Goal: Register for event/course

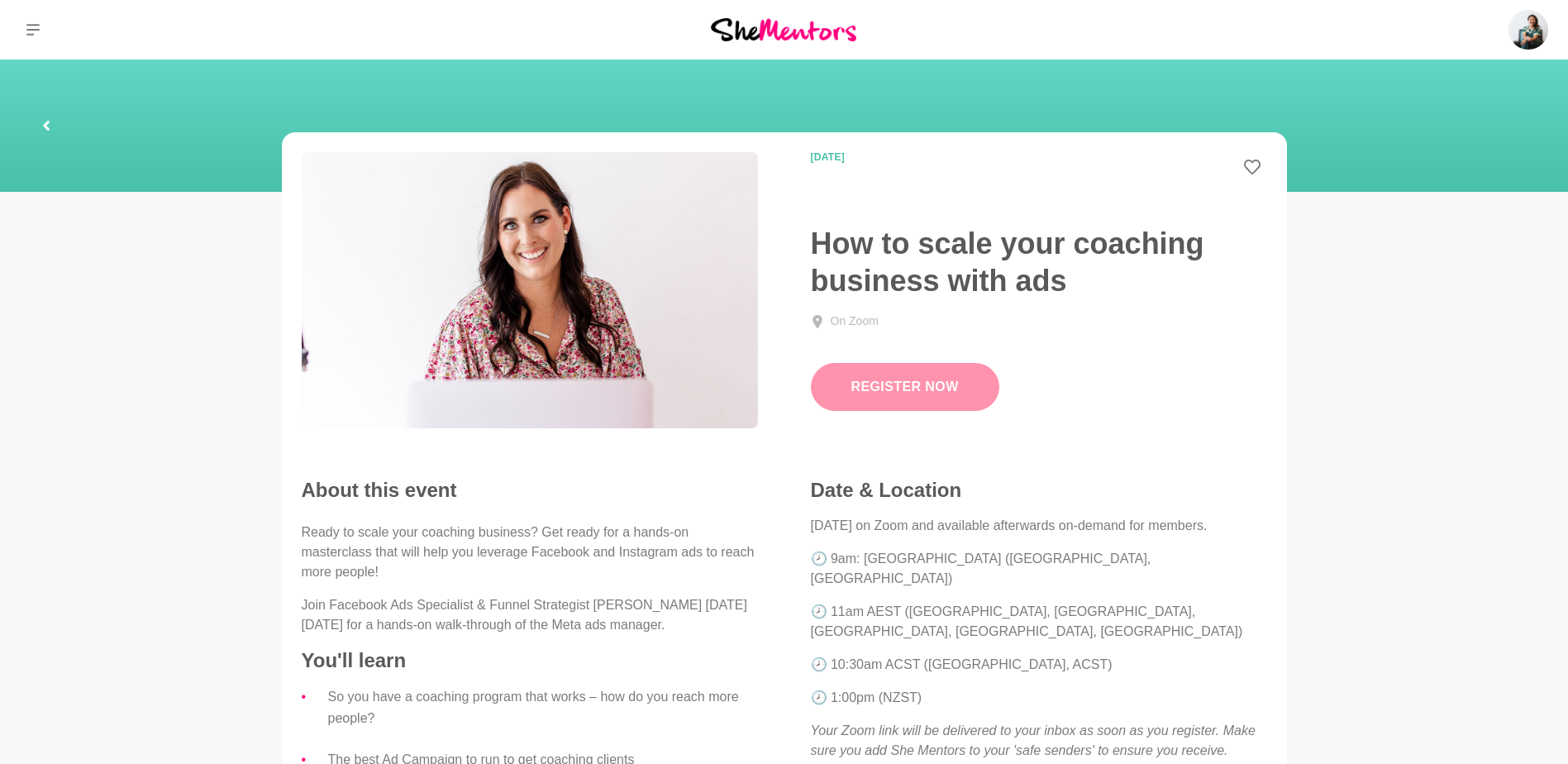
click at [920, 395] on link "Register Now" at bounding box center [905, 386] width 189 height 48
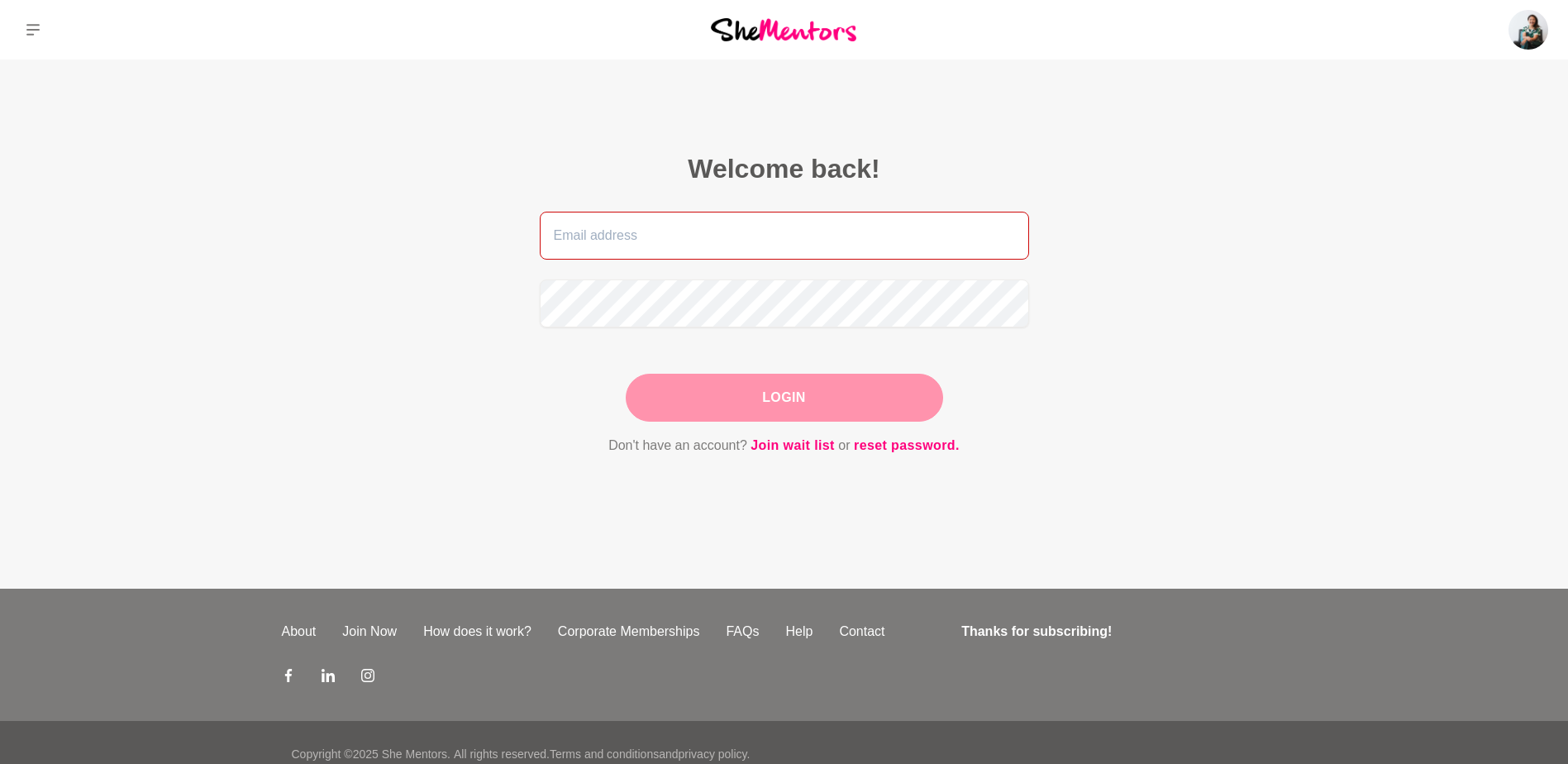
click at [636, 230] on input "email" at bounding box center [784, 235] width 489 height 48
drag, startPoint x: 718, startPoint y: 232, endPoint x: 422, endPoint y: 214, distance: 296.5
click at [423, 214] on main "Welcome back! [PERSON_NAME][EMAIL_ADDRESS][DOMAIN_NAME] Login Don't have an acc…" at bounding box center [784, 323] width 1568 height 529
type input "[EMAIL_ADDRESS][DOMAIN_NAME]"
click at [784, 390] on button "Login" at bounding box center [784, 397] width 317 height 48
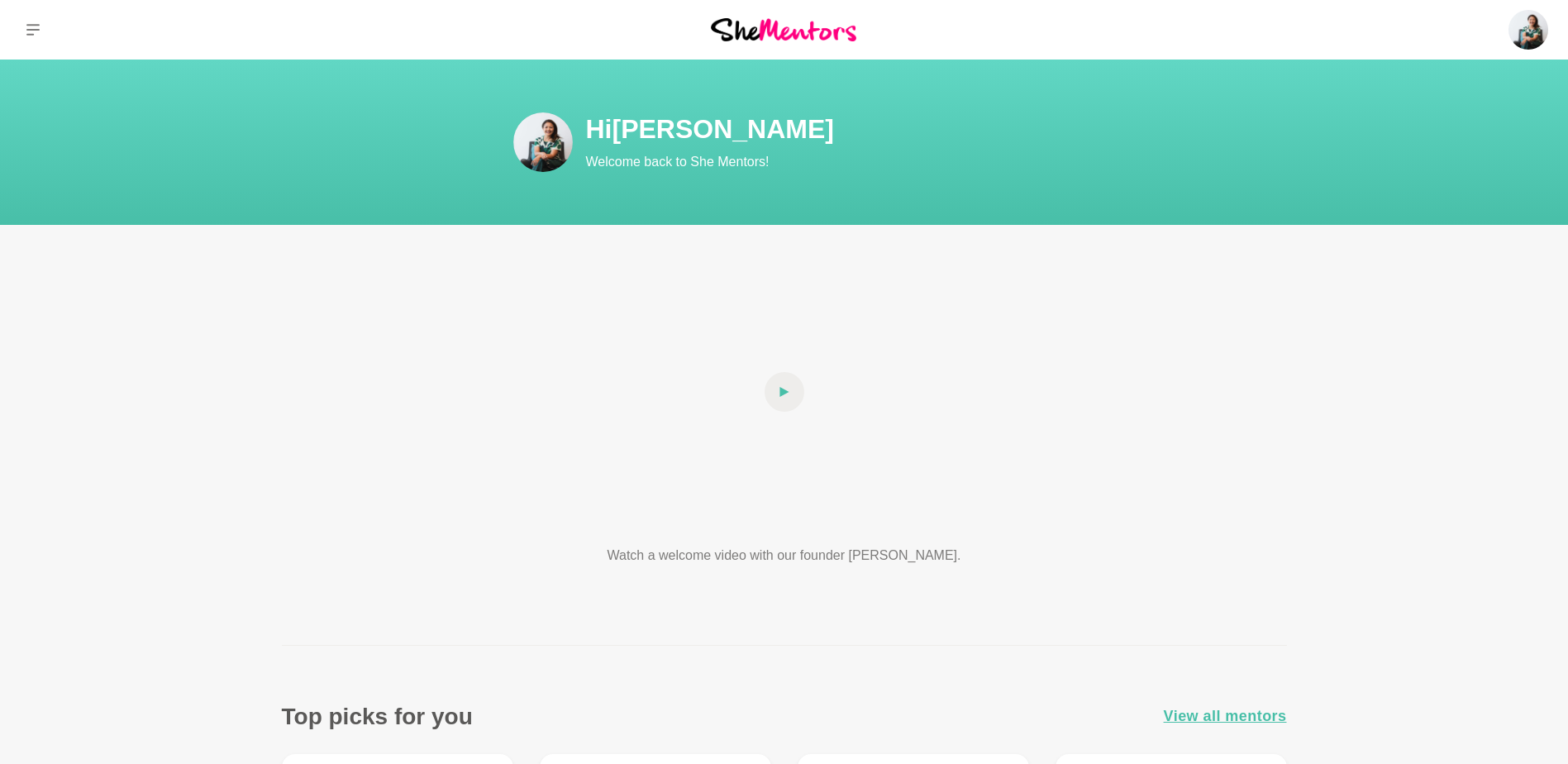
click at [796, 30] on img at bounding box center [783, 29] width 145 height 23
click at [822, 36] on img at bounding box center [783, 29] width 145 height 23
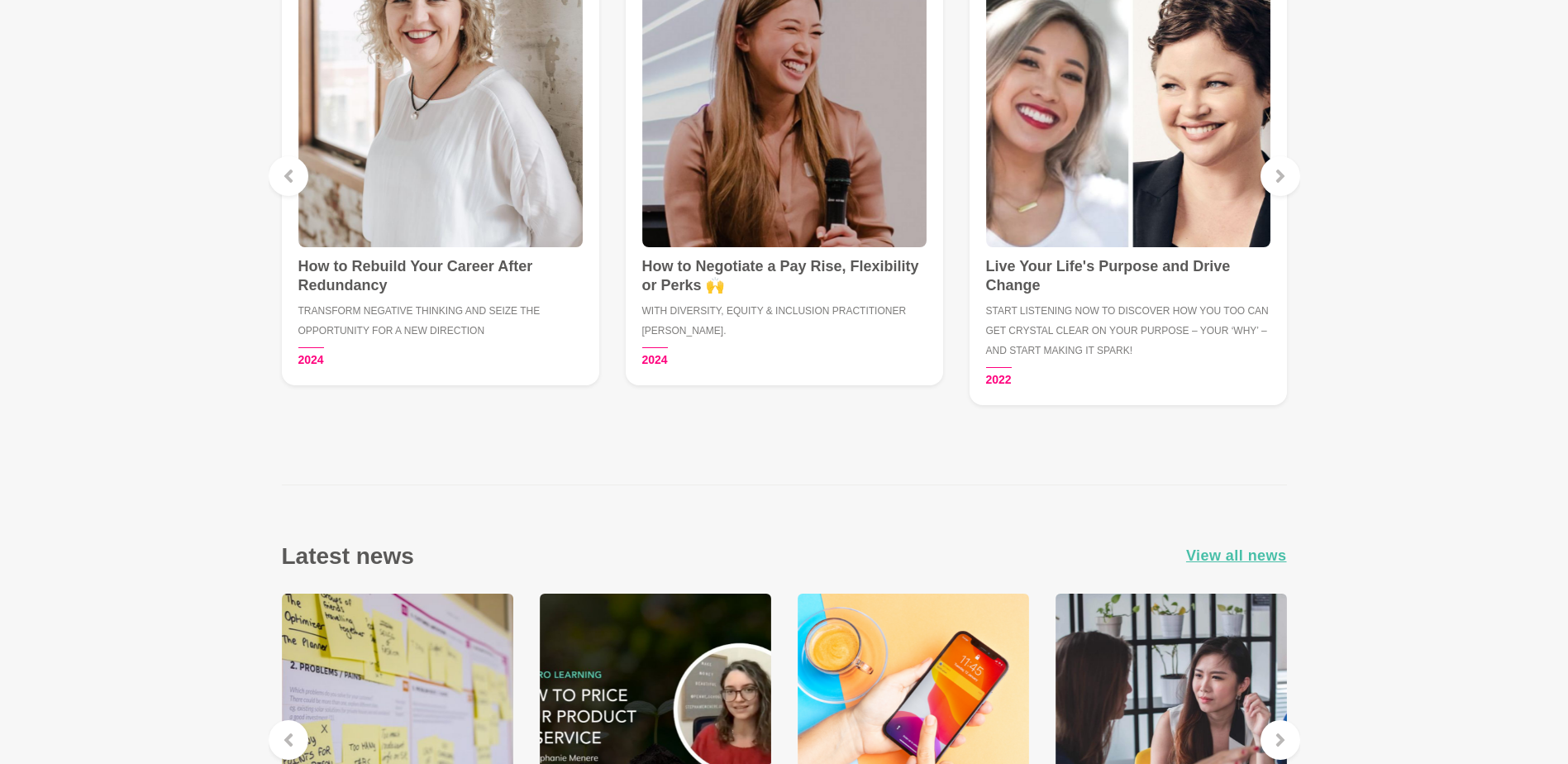
scroll to position [2301, 0]
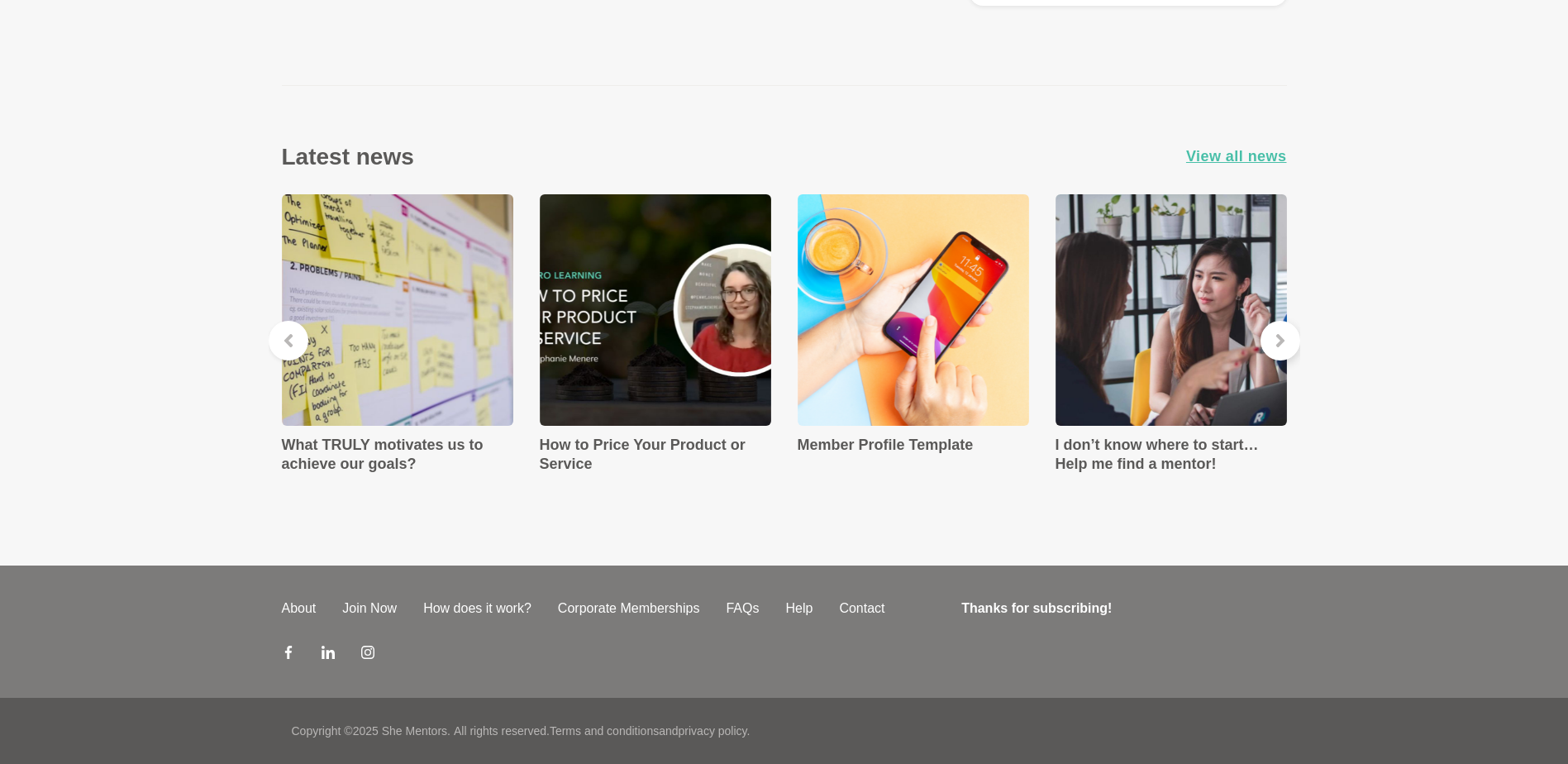
click at [1285, 346] on icon at bounding box center [1279, 340] width 13 height 13
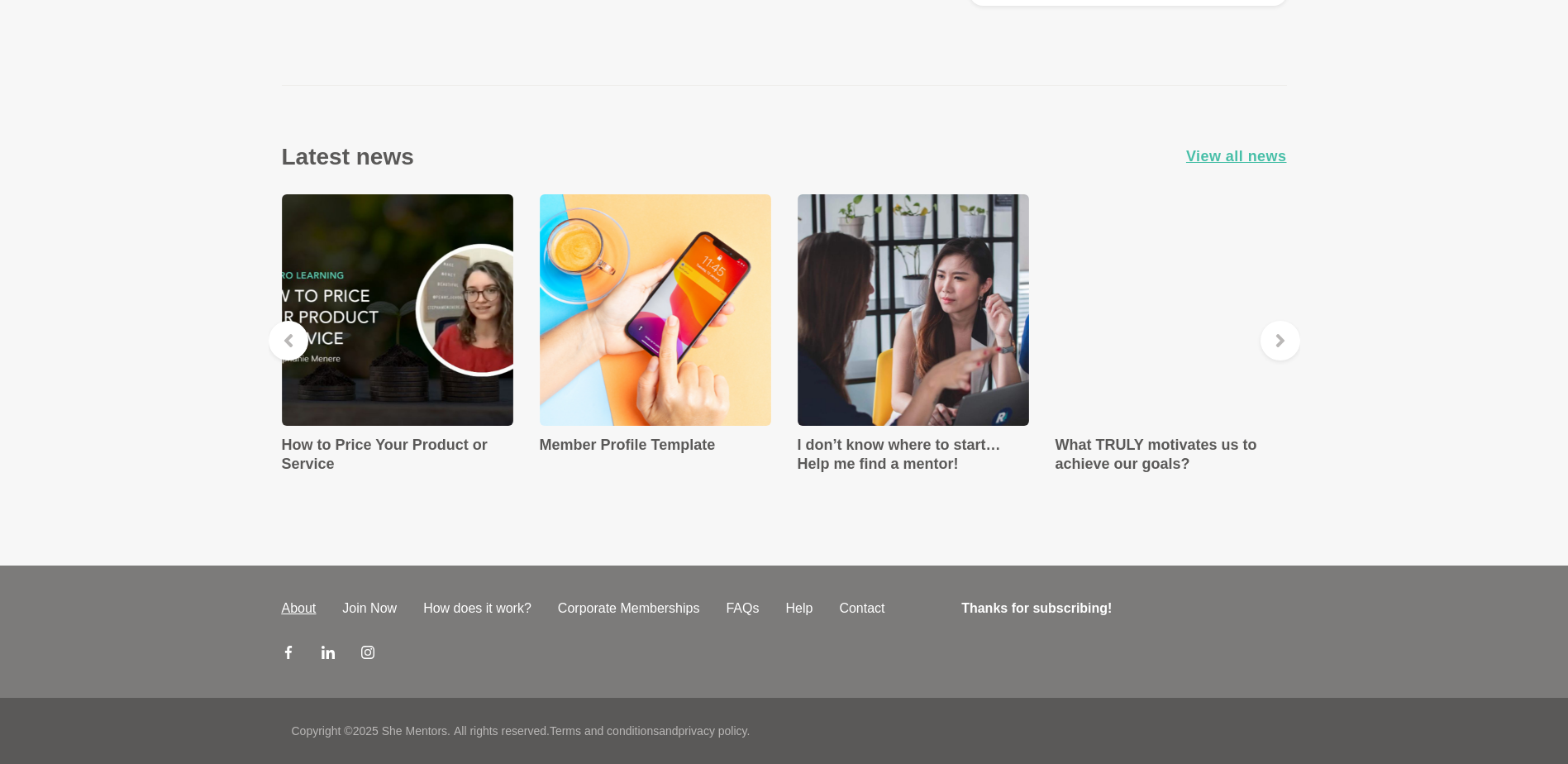
click at [288, 608] on link "About" at bounding box center [299, 609] width 61 height 20
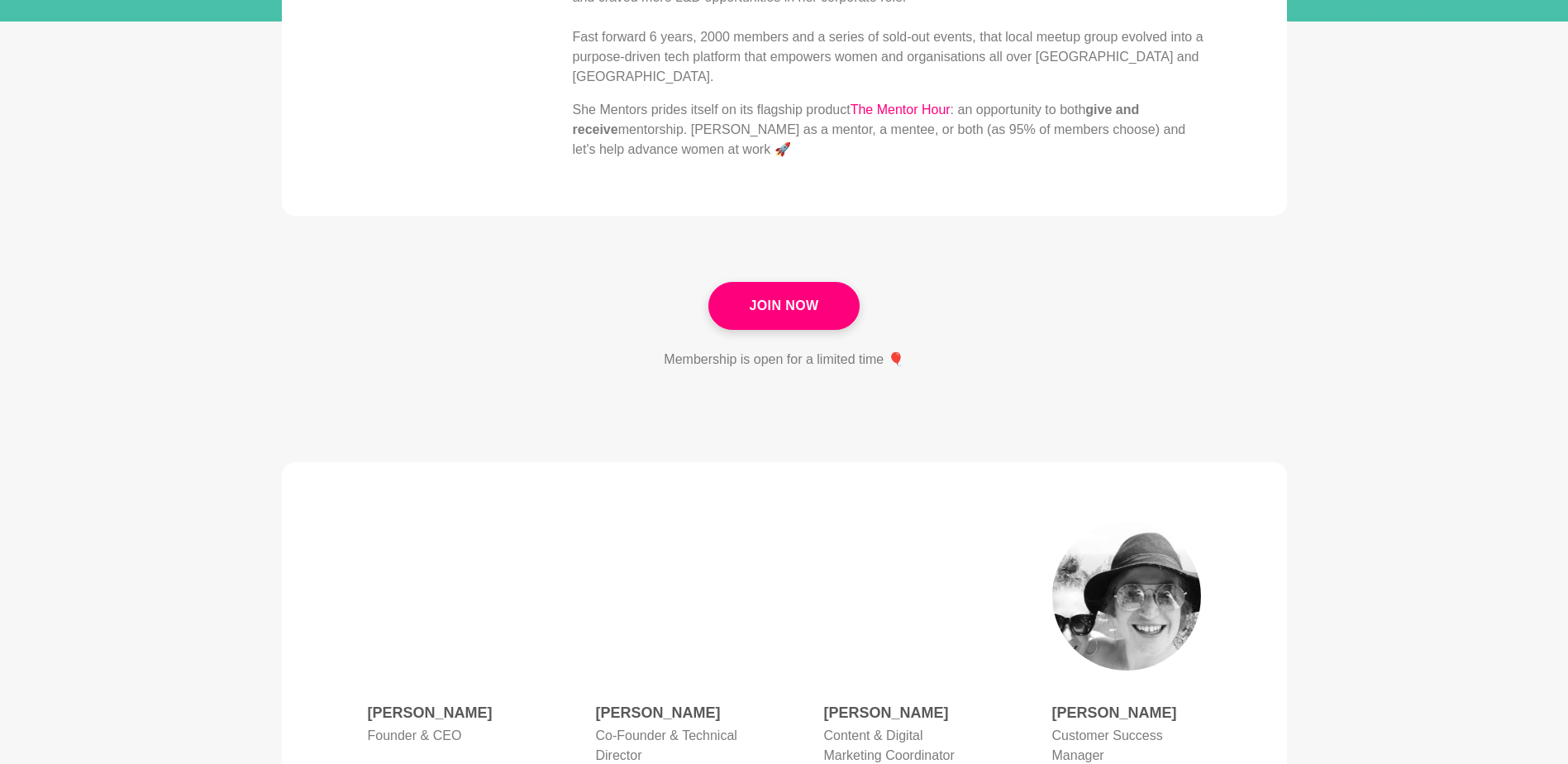
scroll to position [579, 0]
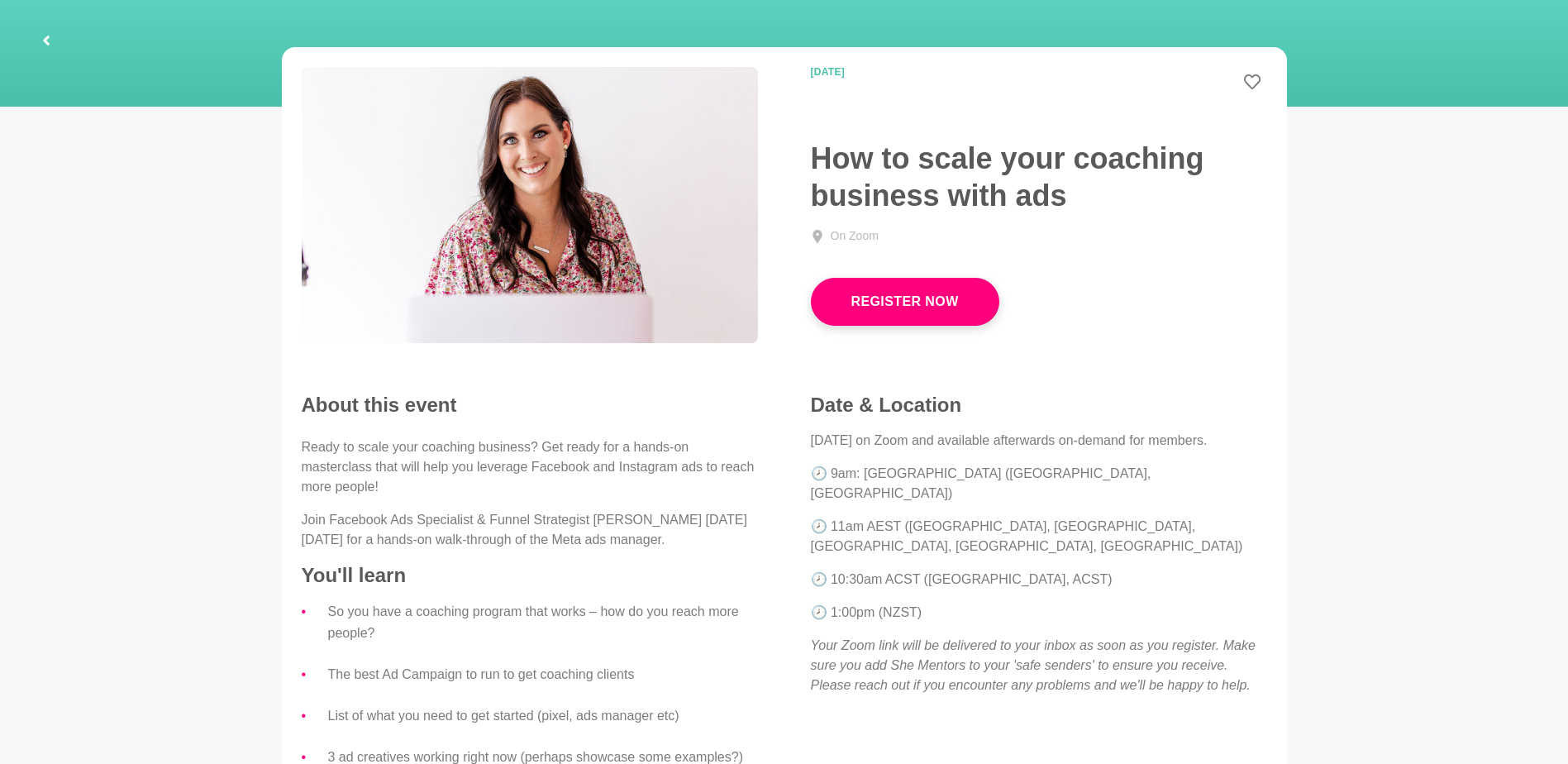
scroll to position [83, 0]
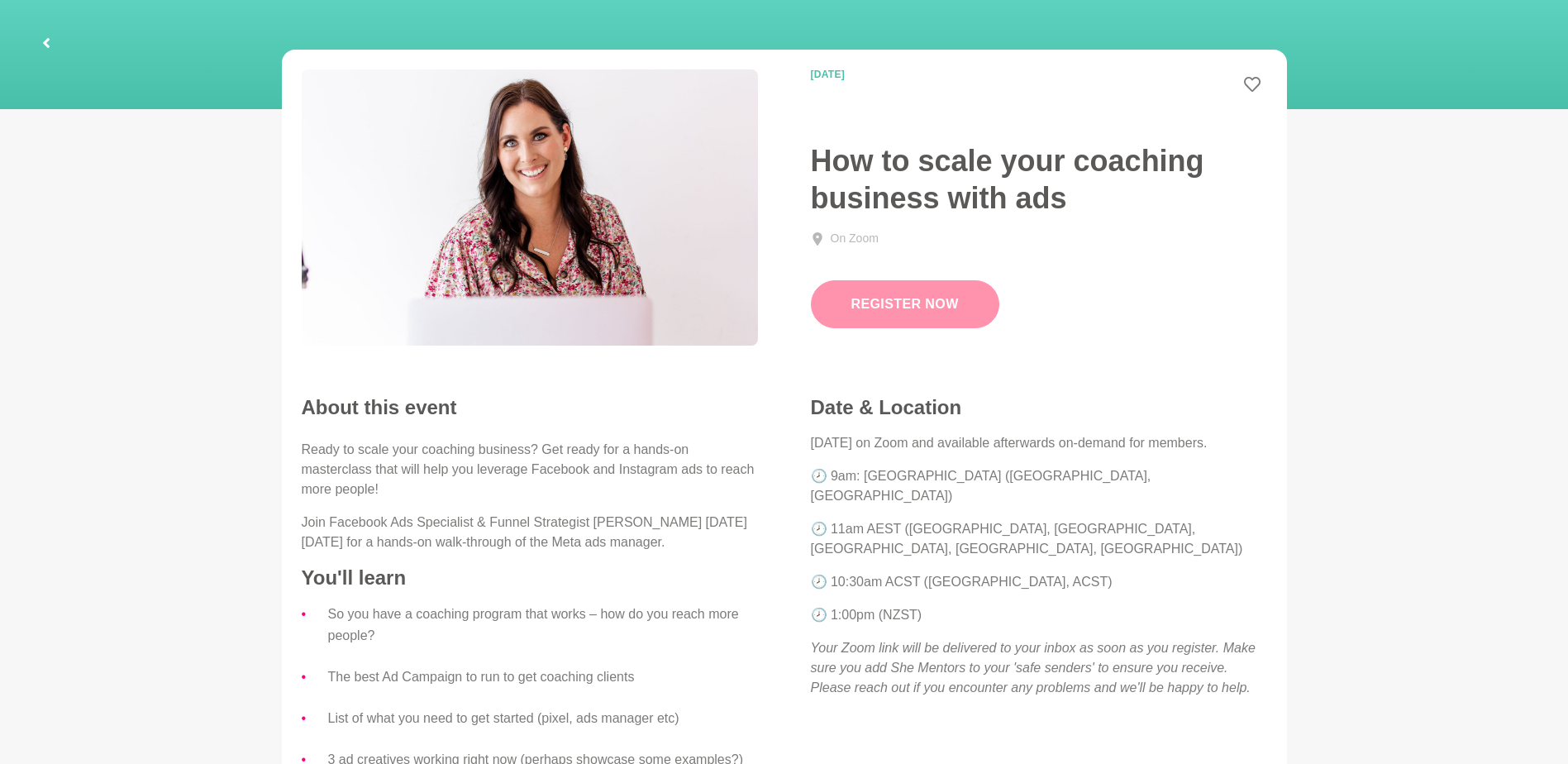
click at [891, 306] on link "Register Now" at bounding box center [905, 304] width 189 height 48
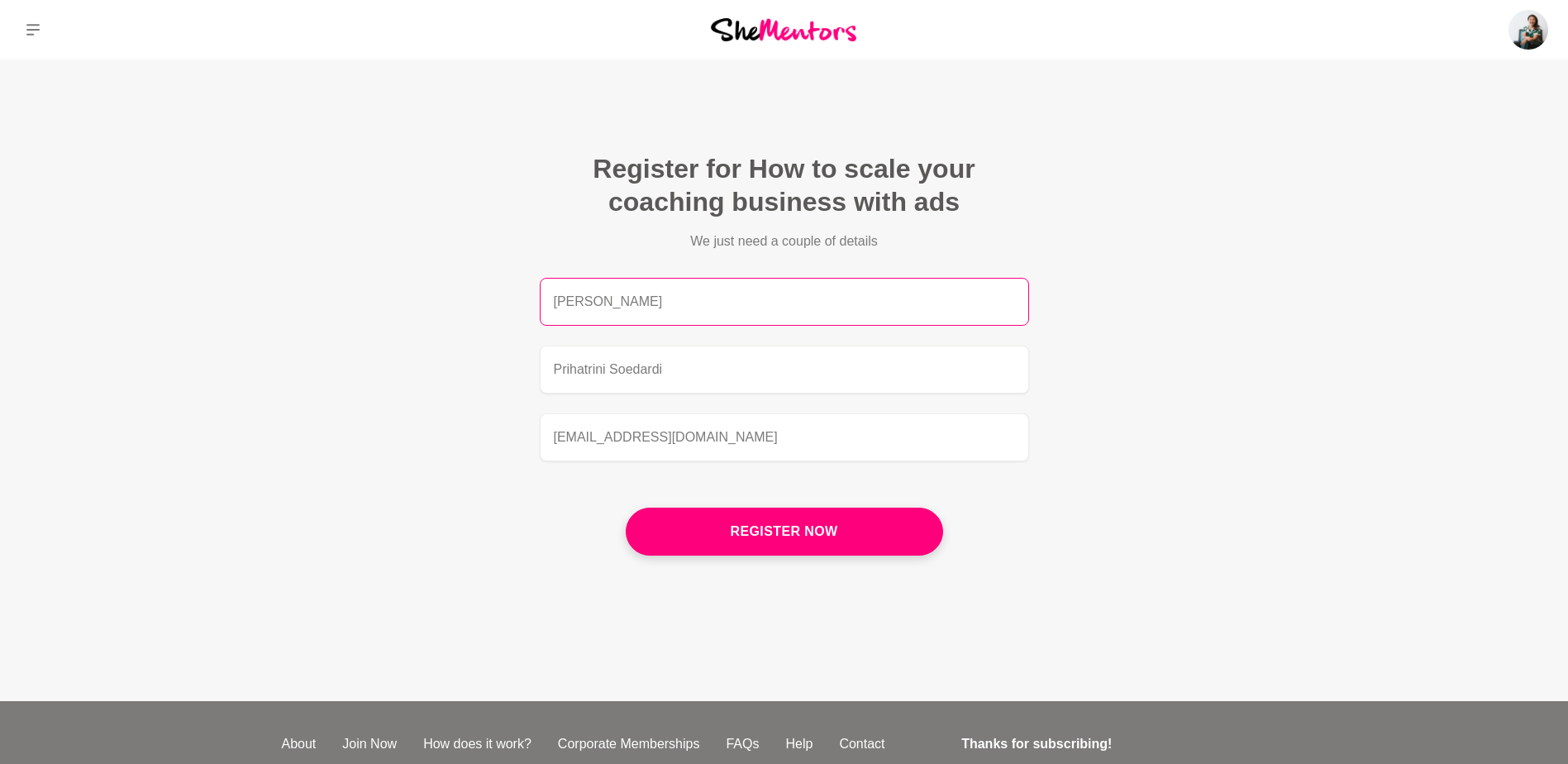
click at [883, 306] on input "[PERSON_NAME]" at bounding box center [784, 301] width 489 height 48
click at [1162, 392] on main "Register for How to scale your coaching business with ads We just need a couple…" at bounding box center [784, 380] width 1568 height 641
drag, startPoint x: 611, startPoint y: 367, endPoint x: 532, endPoint y: 366, distance: 79.0
click at [532, 366] on figcaption "Register for How to scale your coaching business with ads We just need a couple…" at bounding box center [784, 360] width 582 height 509
type input "Prihatrini Soedardi"
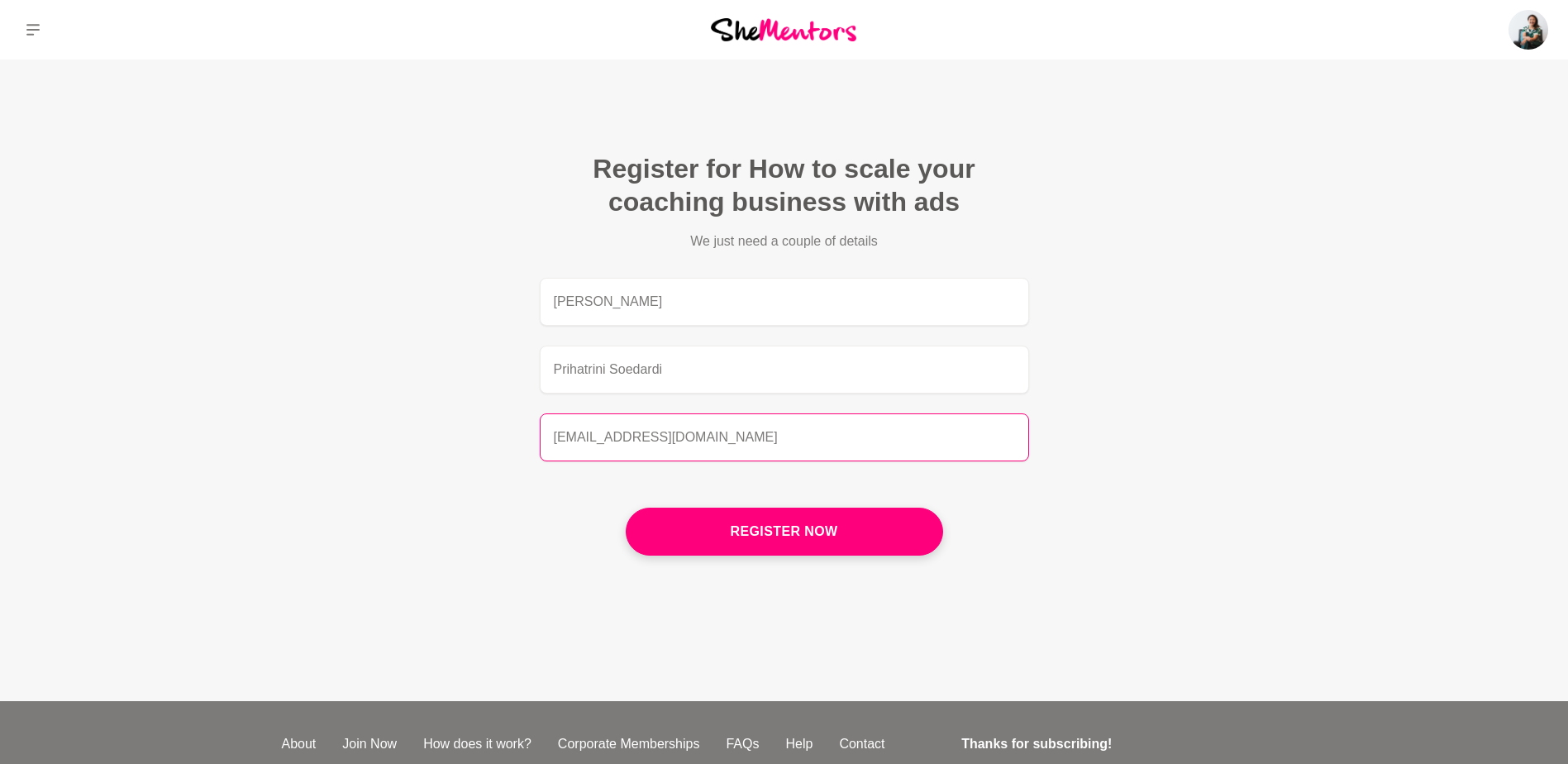
drag, startPoint x: 752, startPoint y: 433, endPoint x: 452, endPoint y: 394, distance: 302.5
click at [452, 394] on main "Register for How to scale your coaching business with ads We just need a couple…" at bounding box center [784, 380] width 1568 height 641
click at [700, 451] on input "[EMAIL_ADDRESS][DOMAIN_NAME]" at bounding box center [784, 437] width 489 height 48
click at [637, 455] on input "[EMAIL_ADDRESS][DOMAIN_NAME]" at bounding box center [784, 437] width 489 height 48
click at [517, 541] on figcaption "Register for How to scale your coaching business with ads We just need a couple…" at bounding box center [784, 360] width 582 height 509
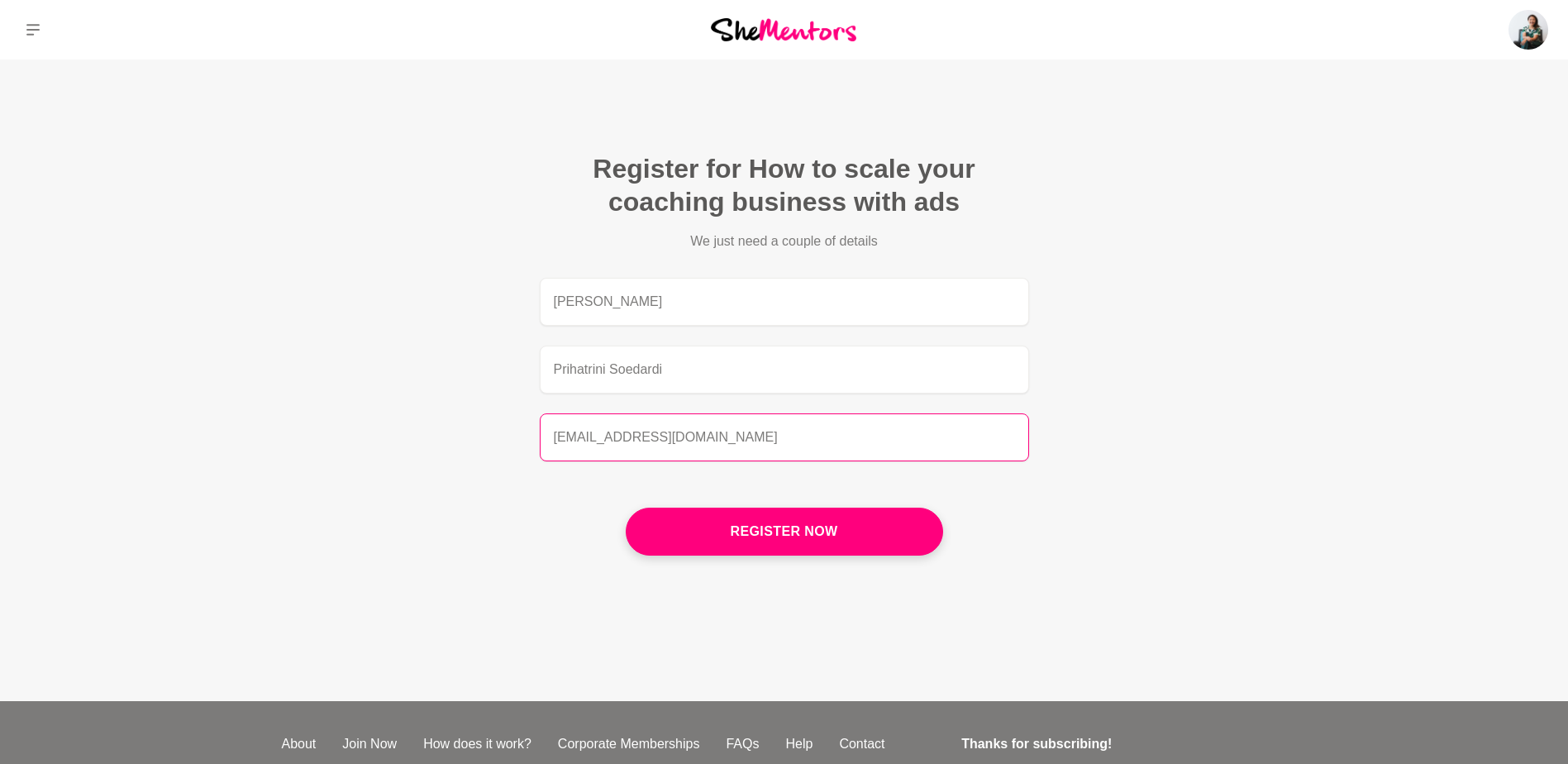
drag, startPoint x: 707, startPoint y: 438, endPoint x: 448, endPoint y: 420, distance: 259.6
click at [448, 420] on main "Register for How to scale your coaching business with ads We just need a couple…" at bounding box center [784, 380] width 1568 height 641
type input "[EMAIL_ADDRESS][DOMAIN_NAME]"
click at [448, 420] on main "Register for How to scale your coaching business with ads We just need a couple…" at bounding box center [784, 380] width 1568 height 641
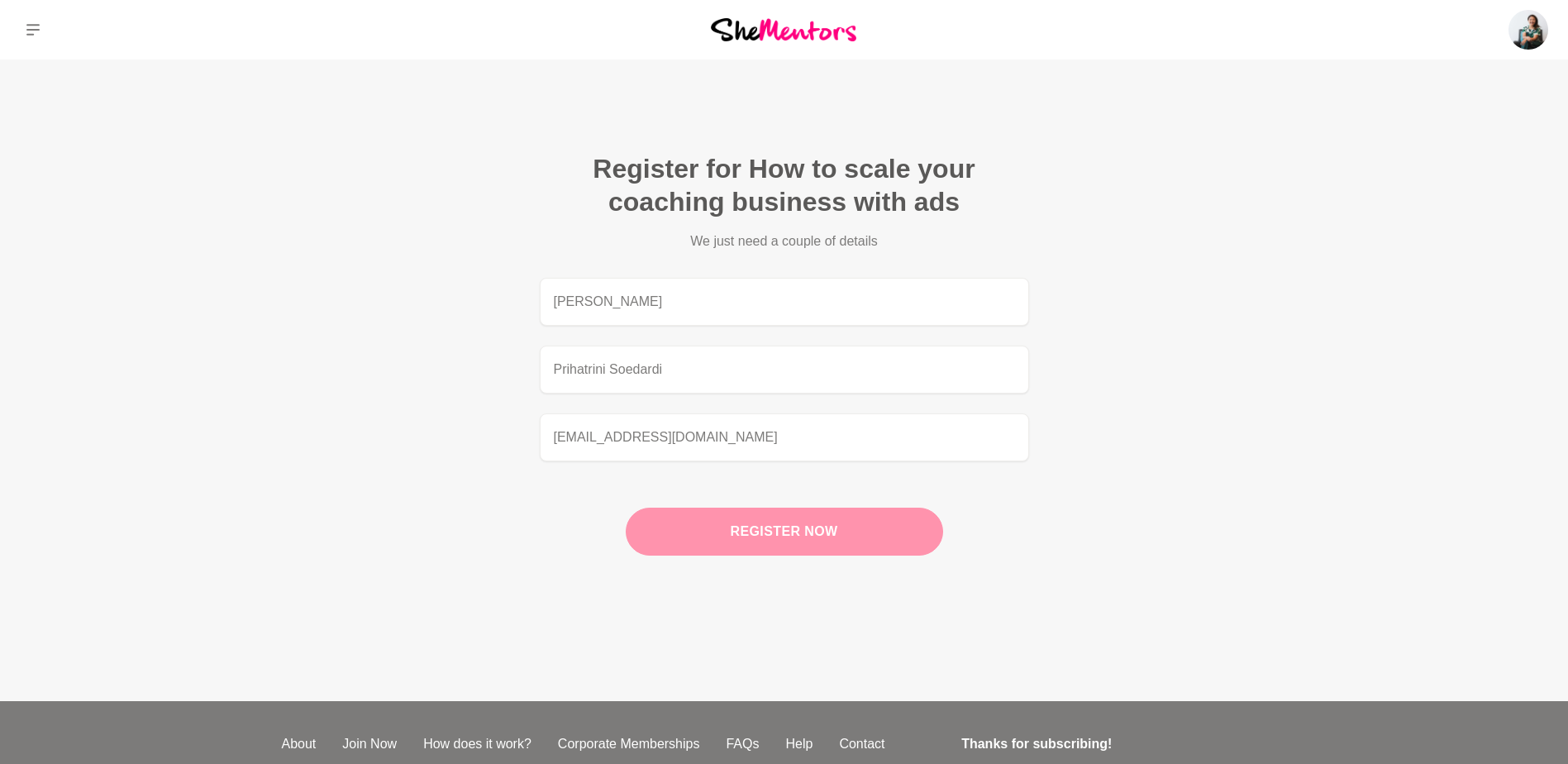
click at [761, 527] on button "Register now" at bounding box center [784, 532] width 317 height 48
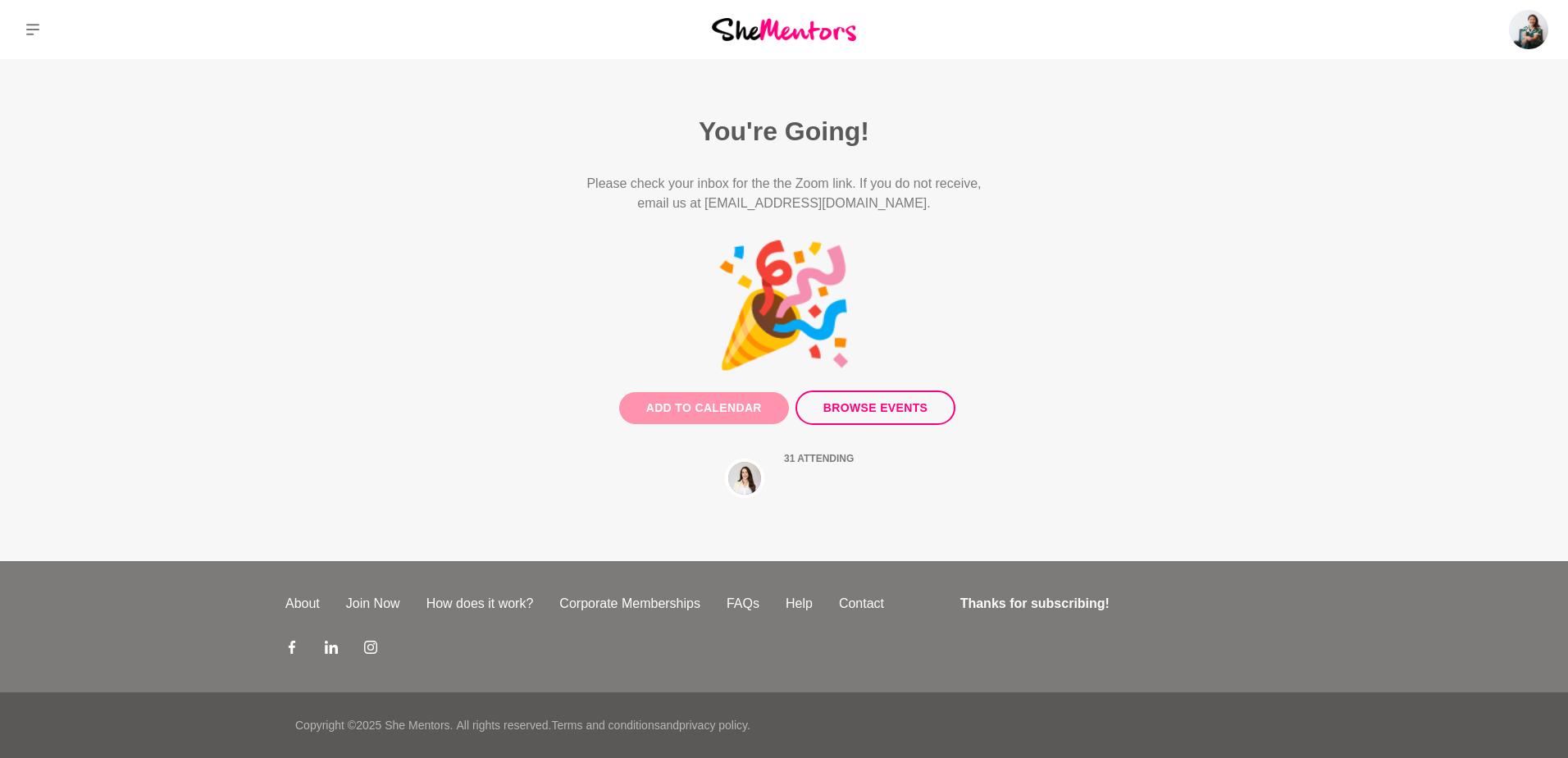
click at [723, 397] on button "Add to Calendar" at bounding box center [704, 408] width 170 height 32
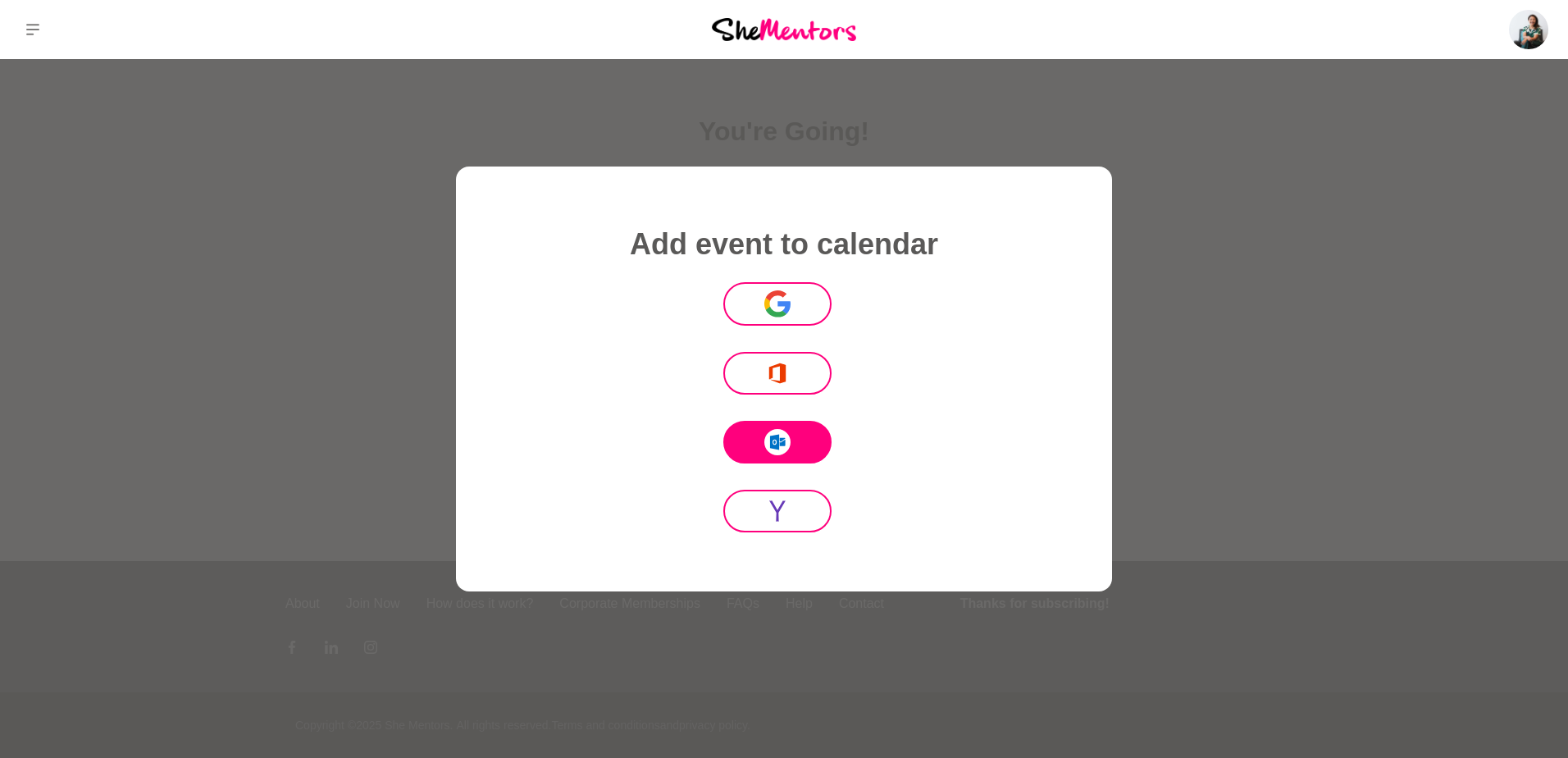
click at [798, 449] on button at bounding box center [778, 441] width 108 height 42
